Goal: Task Accomplishment & Management: Manage account settings

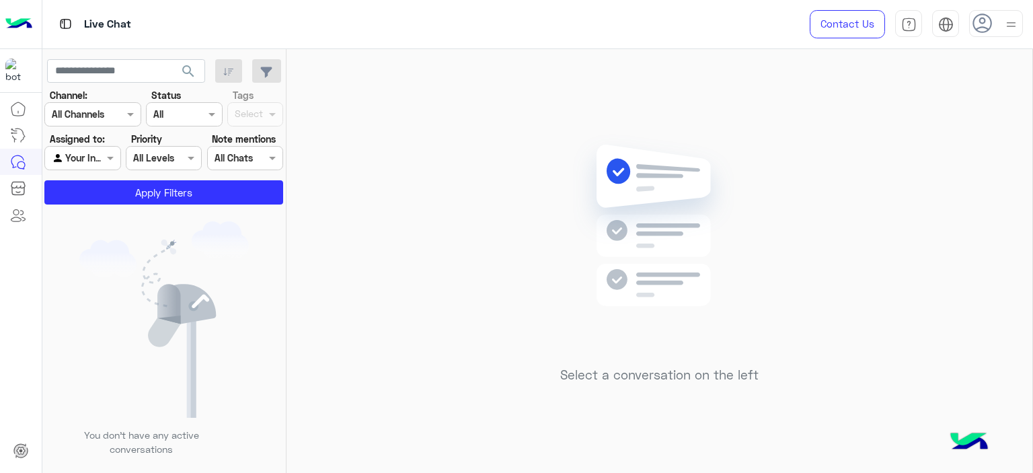
click at [863, 197] on div "Select a conversation on the left" at bounding box center [659, 263] width 746 height 429
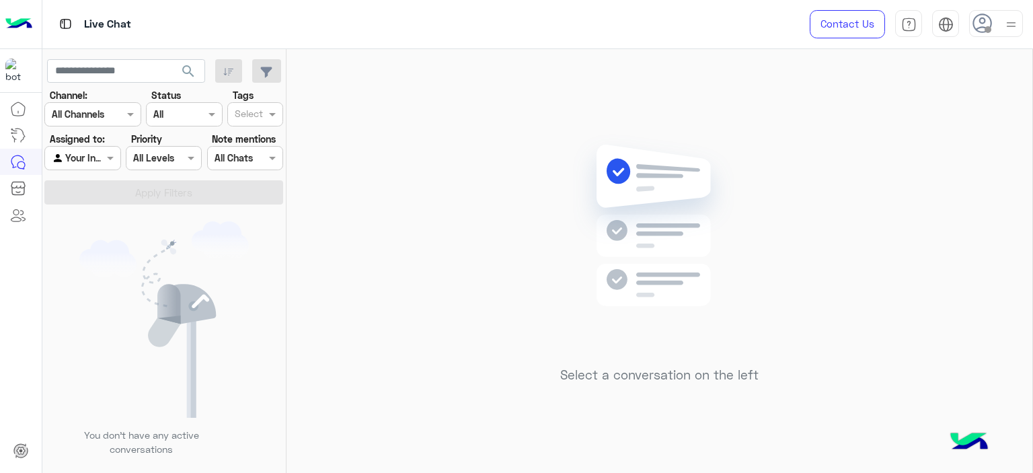
click at [991, 22] on icon at bounding box center [982, 23] width 20 height 20
click at [951, 100] on label "Online" at bounding box center [938, 103] width 147 height 24
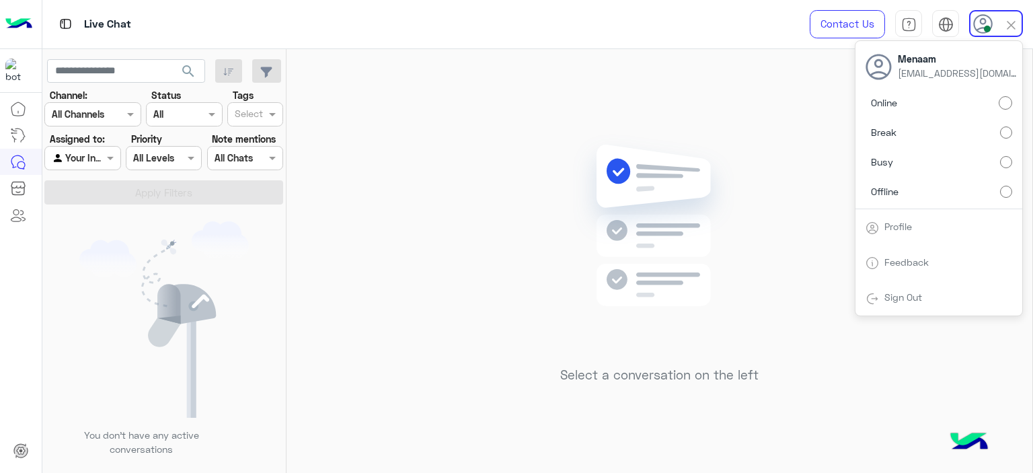
click at [368, 221] on div "Select a conversation on the left" at bounding box center [659, 263] width 746 height 429
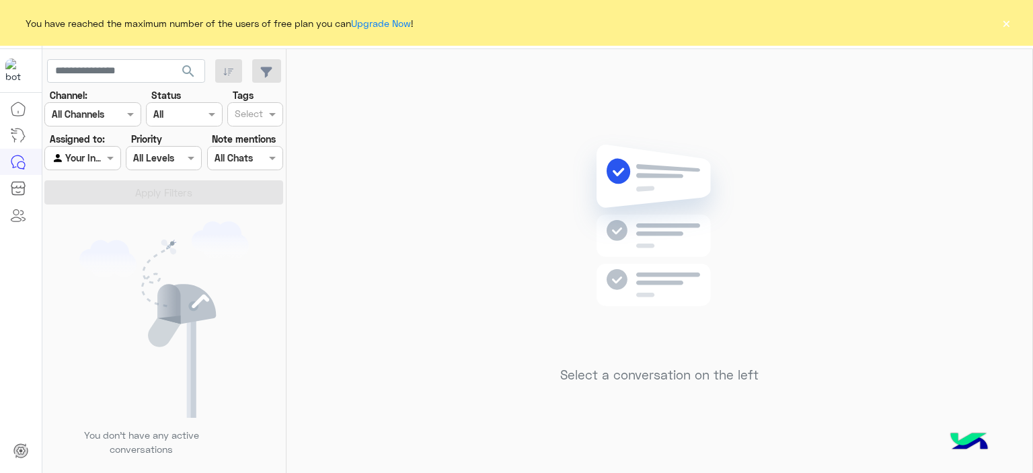
click at [1005, 22] on button "×" at bounding box center [1005, 22] width 13 height 13
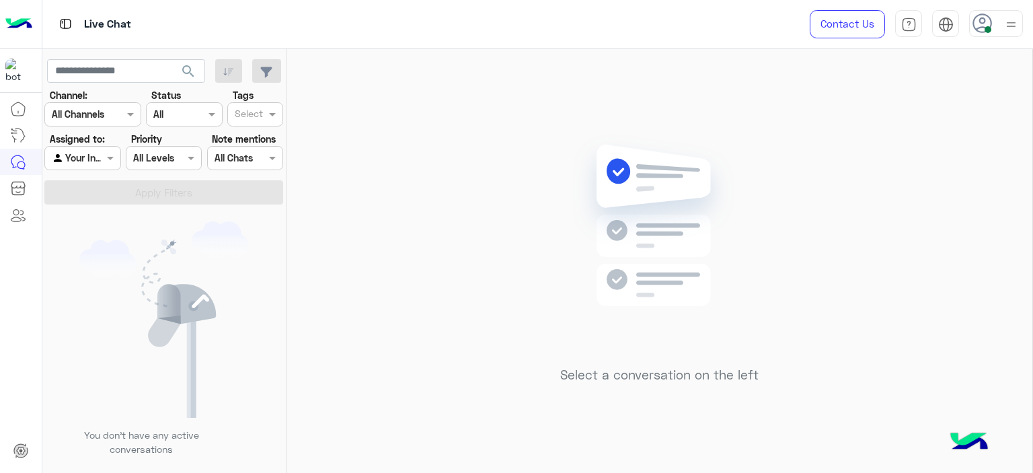
click at [1007, 26] on img at bounding box center [1011, 24] width 17 height 17
click at [399, 137] on div "Select a conversation on the left" at bounding box center [659, 263] width 746 height 429
click at [1013, 28] on img at bounding box center [1011, 24] width 17 height 17
click at [1013, 28] on img at bounding box center [1010, 24] width 15 height 15
click at [106, 159] on span at bounding box center [112, 158] width 17 height 14
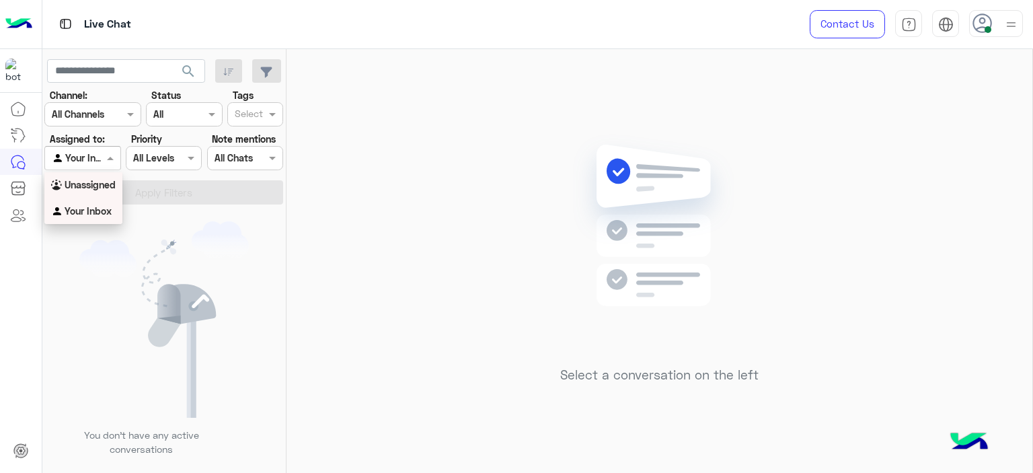
drag, startPoint x: 106, startPoint y: 186, endPoint x: 124, endPoint y: 198, distance: 21.7
click at [106, 185] on b "Unassigned" at bounding box center [90, 184] width 51 height 11
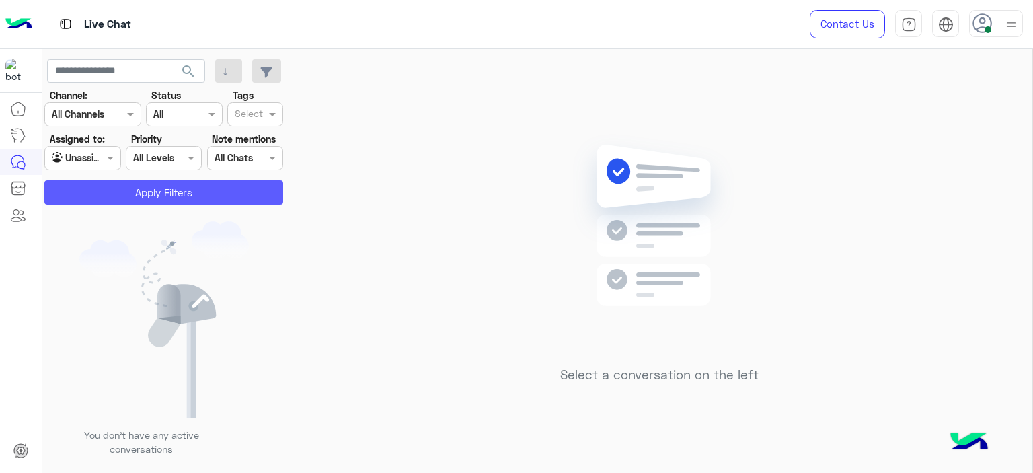
click at [151, 193] on button "Apply Filters" at bounding box center [163, 192] width 239 height 24
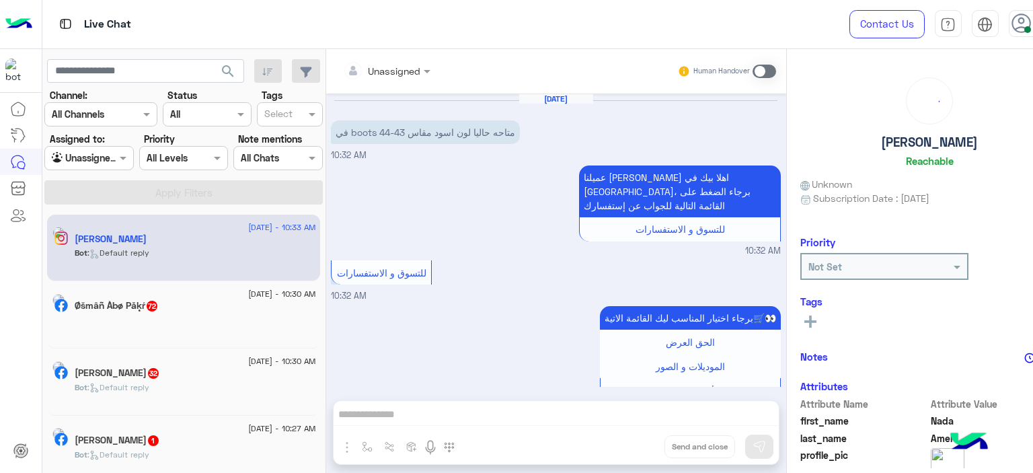
scroll to position [218, 0]
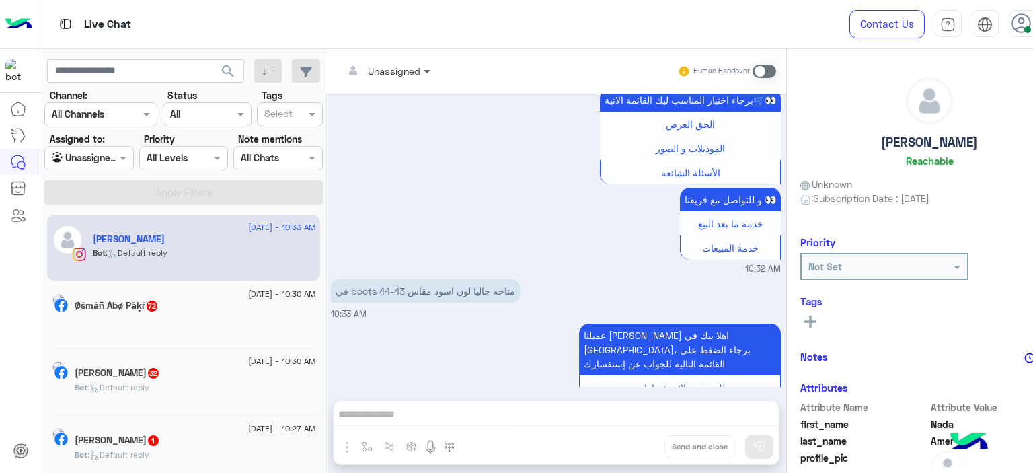
click at [420, 64] on span at bounding box center [428, 71] width 17 height 14
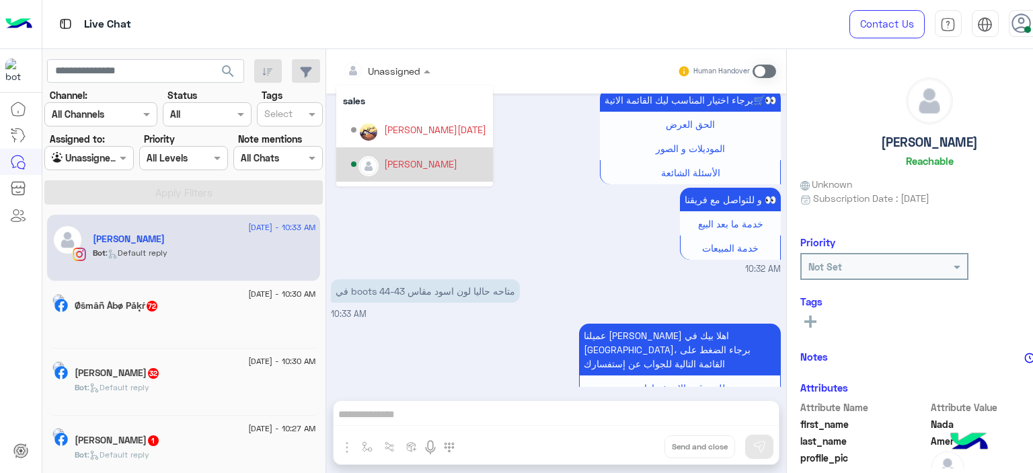
scroll to position [120, 0]
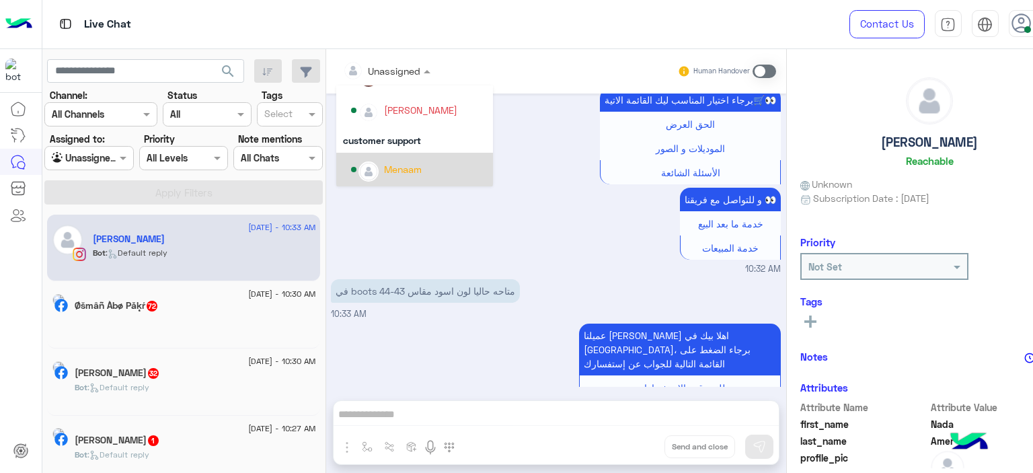
click at [92, 161] on div at bounding box center [89, 157] width 88 height 15
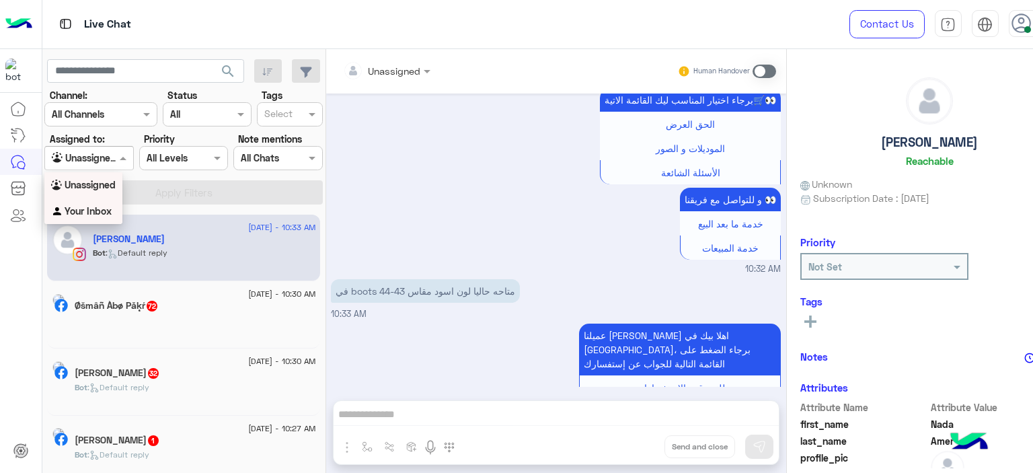
click at [91, 212] on b "Your Inbox" at bounding box center [88, 210] width 47 height 11
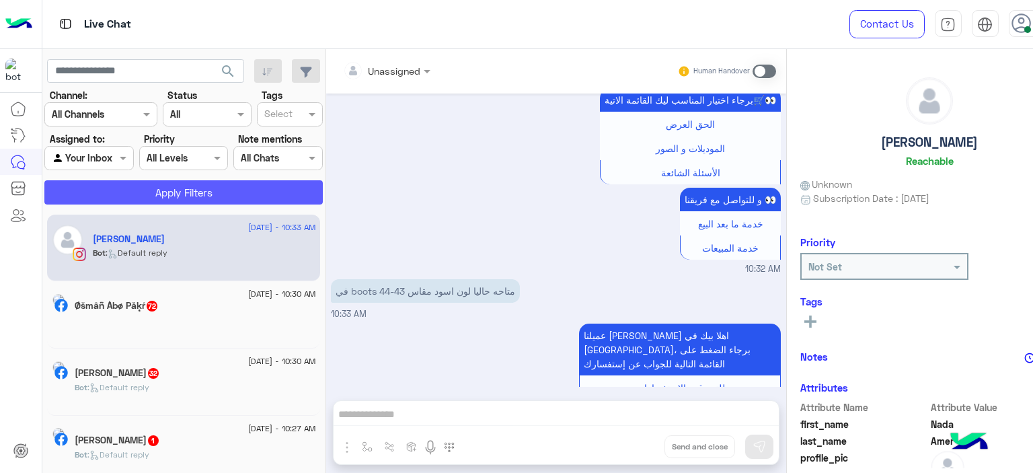
click at [157, 196] on button "Apply Filters" at bounding box center [183, 192] width 278 height 24
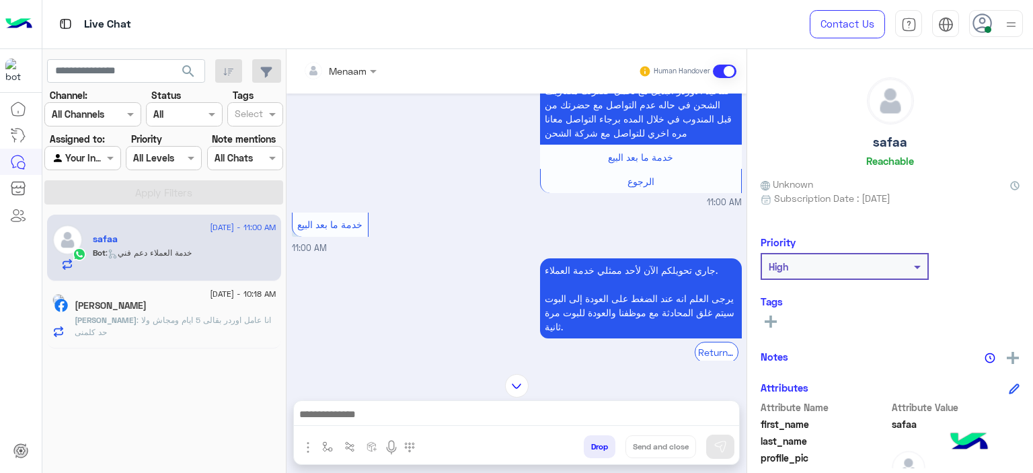
scroll to position [613, 0]
